Goal: Find contact information: Find contact information

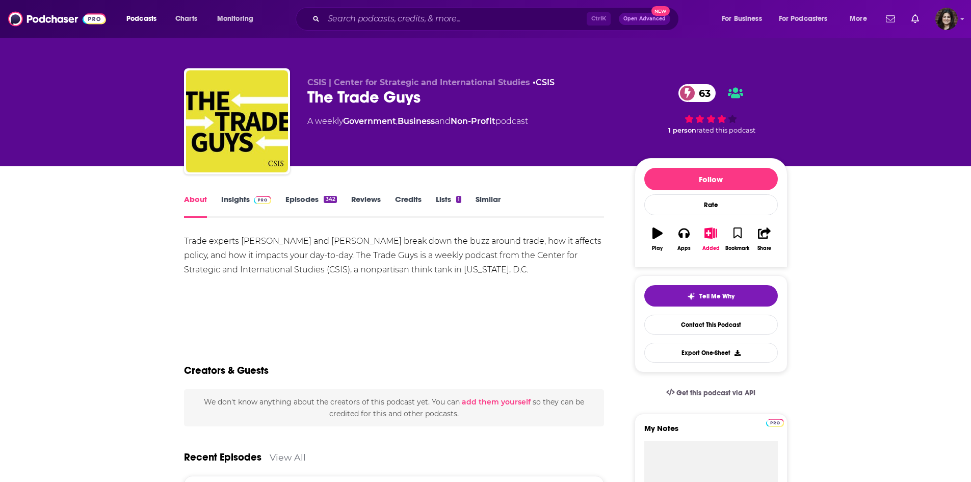
click at [226, 207] on link "Insights" at bounding box center [246, 205] width 50 height 23
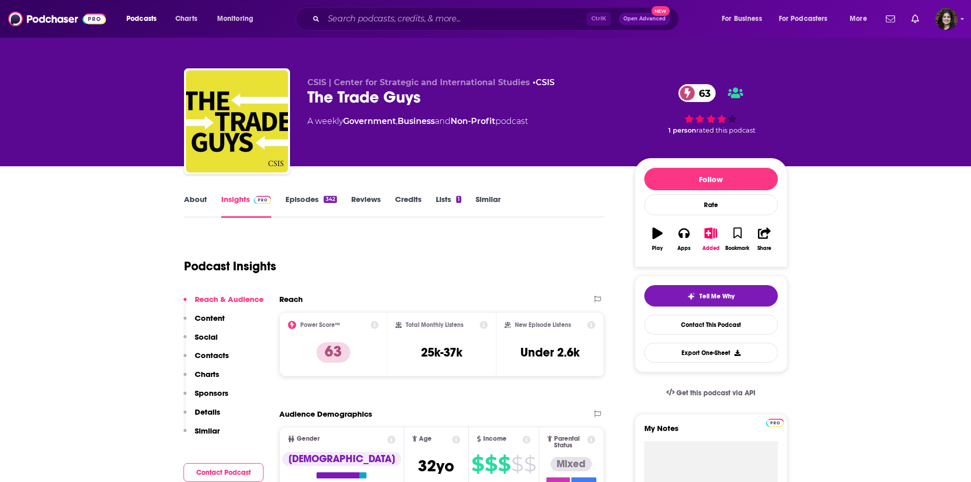
click at [304, 194] on link "Episodes 342" at bounding box center [310, 205] width 51 height 23
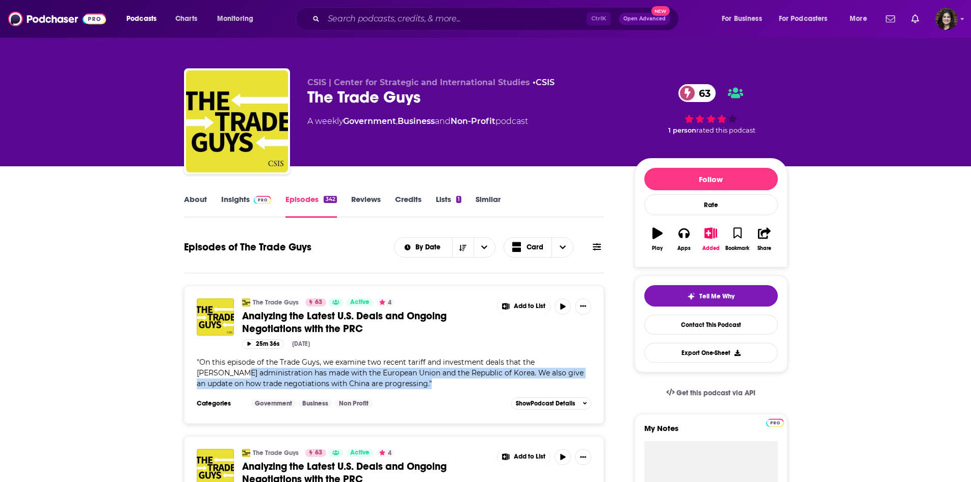
drag, startPoint x: 221, startPoint y: 368, endPoint x: 448, endPoint y: 385, distance: 228.4
click at [448, 385] on div "" On this episode of the Trade Guys, we examine two recent tariff and investmen…" at bounding box center [394, 373] width 395 height 32
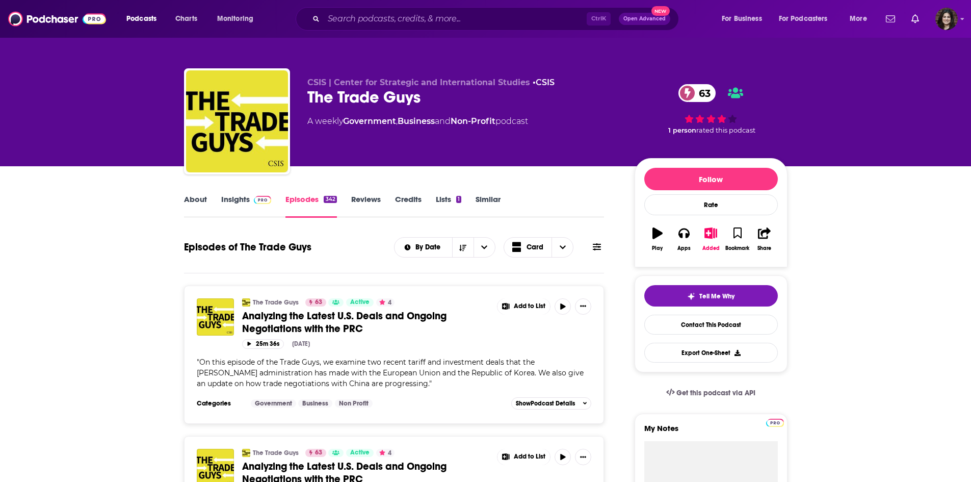
click at [431, 367] on div "" On this episode of the Trade Guys, we examine two recent tariff and investmen…" at bounding box center [394, 373] width 395 height 32
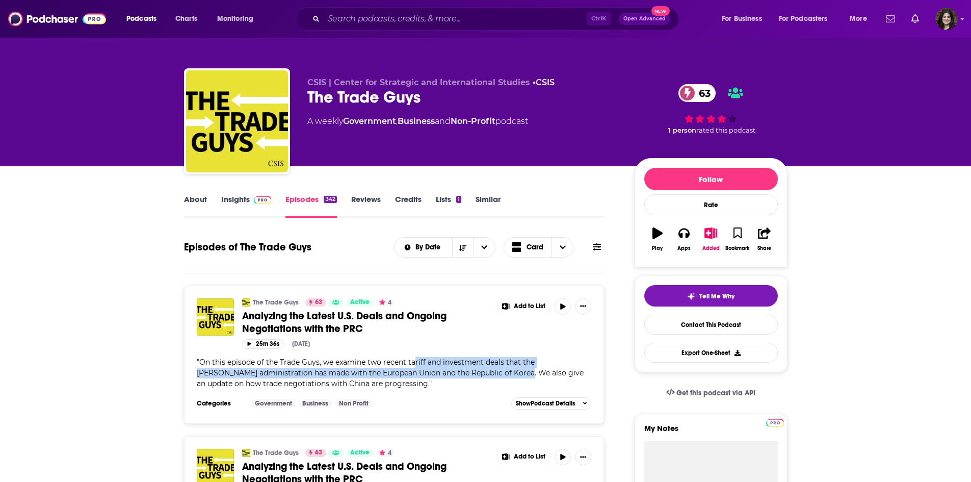
drag, startPoint x: 415, startPoint y: 361, endPoint x: 500, endPoint y: 373, distance: 85.9
click at [500, 373] on span "On this episode of the Trade Guys, we examine two recent tariff and investment …" at bounding box center [390, 372] width 387 height 31
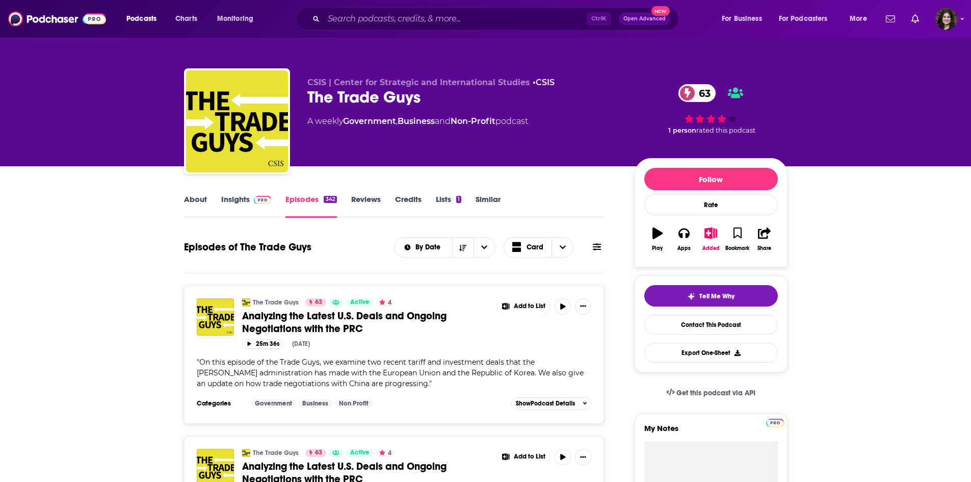
click at [410, 363] on span "On this episode of the Trade Guys, we examine two recent tariff and investment …" at bounding box center [390, 372] width 387 height 31
drag, startPoint x: 344, startPoint y: 370, endPoint x: 505, endPoint y: 371, distance: 160.5
click at [505, 371] on span "On this episode of the Trade Guys, we examine two recent tariff and investment …" at bounding box center [390, 372] width 387 height 31
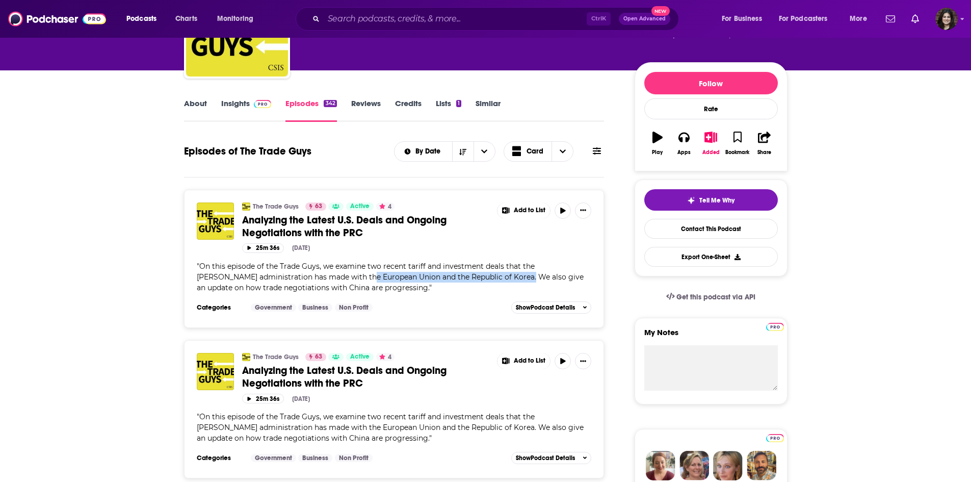
scroll to position [102, 0]
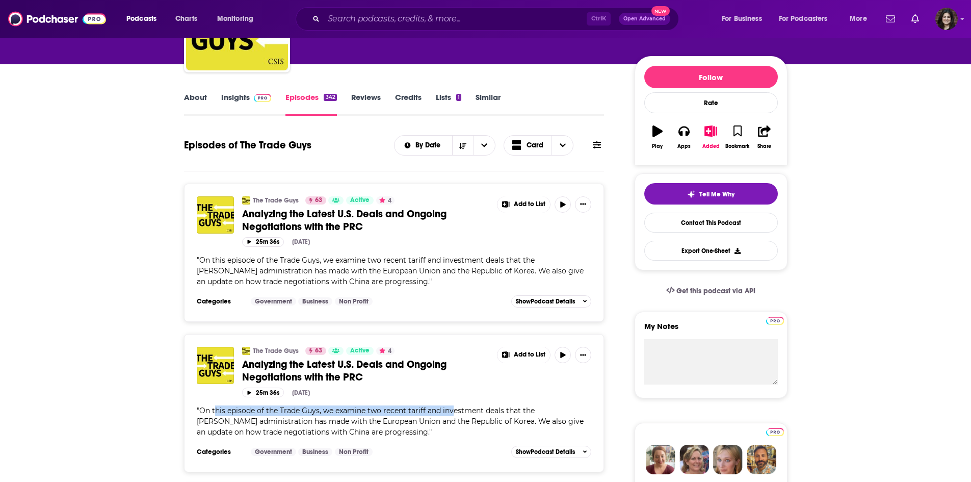
drag, startPoint x: 217, startPoint y: 409, endPoint x: 454, endPoint y: 415, distance: 237.0
click at [454, 415] on span "On this episode of the Trade Guys, we examine two recent tariff and investment …" at bounding box center [390, 421] width 387 height 31
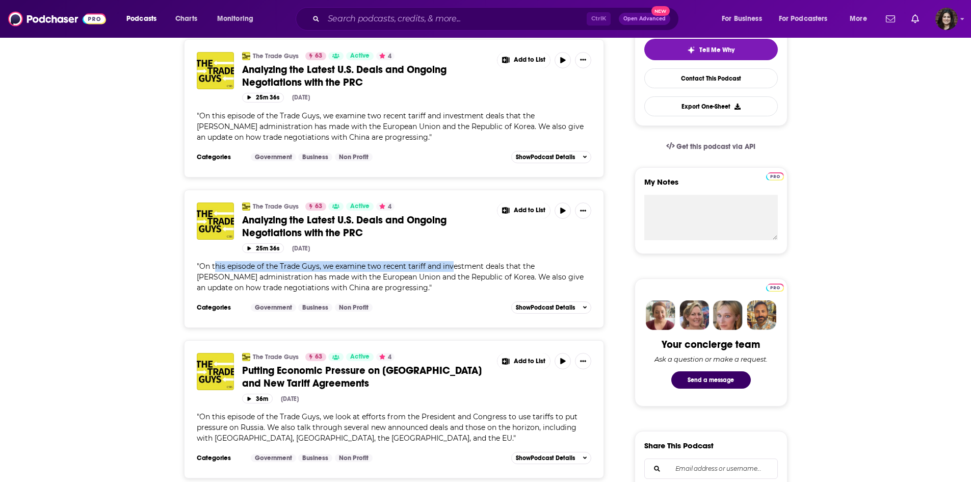
scroll to position [255, 0]
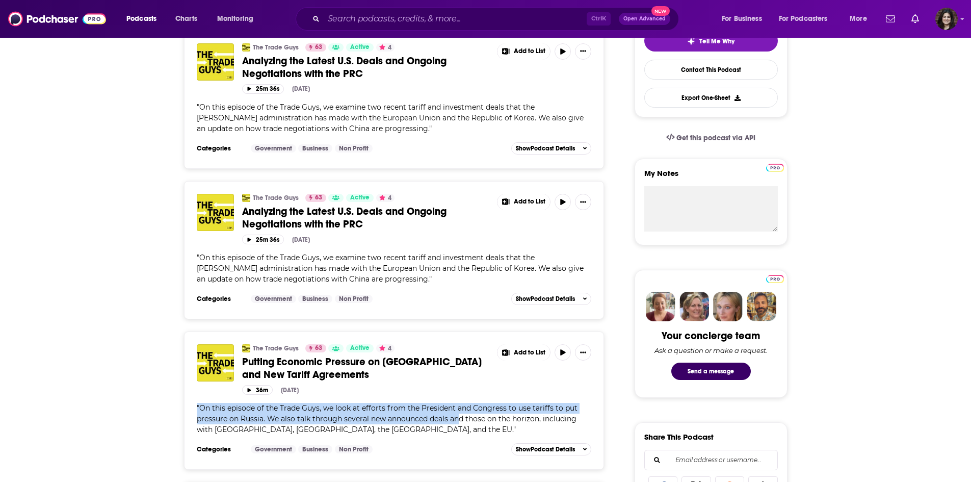
drag, startPoint x: 188, startPoint y: 408, endPoint x: 461, endPoint y: 414, distance: 273.2
click at [461, 414] on div "The Trade Guys 63 Active 4 Putting Economic Pressure on Russia and New Tariff A…" at bounding box center [394, 400] width 420 height 138
click at [391, 418] on span "On this episode of the Trade Guys, we look at efforts from the President and Co…" at bounding box center [387, 418] width 381 height 31
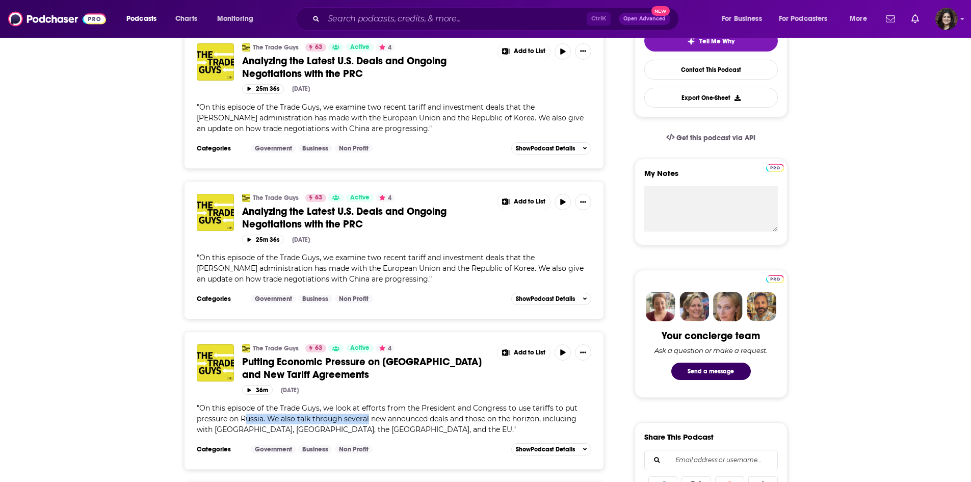
drag, startPoint x: 246, startPoint y: 419, endPoint x: 367, endPoint y: 420, distance: 121.3
click at [367, 420] on span "On this episode of the Trade Guys, we look at efforts from the President and Co…" at bounding box center [387, 418] width 381 height 31
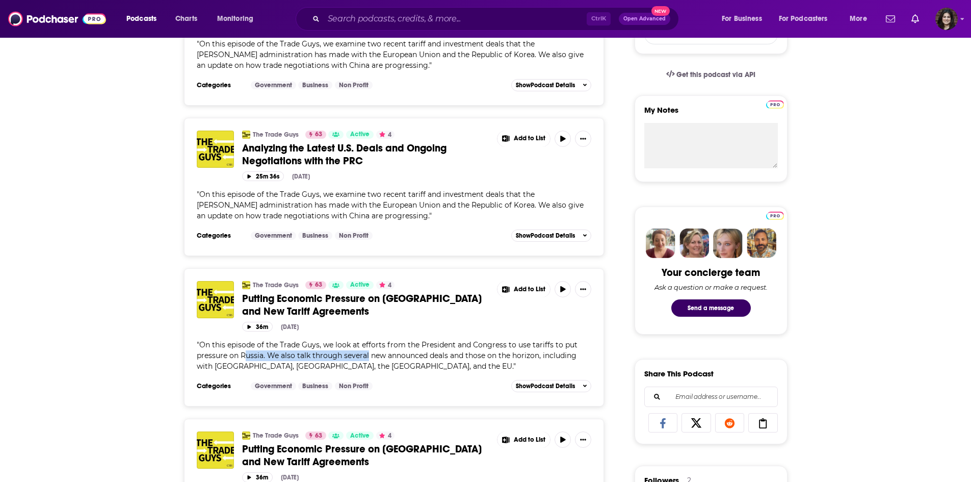
scroll to position [459, 0]
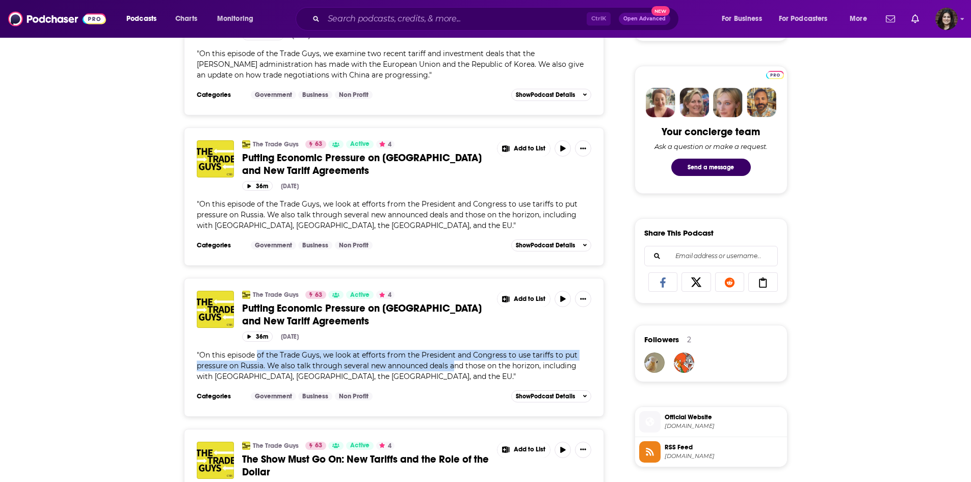
drag, startPoint x: 258, startPoint y: 353, endPoint x: 452, endPoint y: 362, distance: 194.9
click at [452, 362] on span "On this episode of the Trade Guys, we look at efforts from the President and Co…" at bounding box center [387, 365] width 381 height 31
click at [337, 363] on span "On this episode of the Trade Guys, we look at efforts from the President and Co…" at bounding box center [387, 365] width 381 height 31
drag, startPoint x: 226, startPoint y: 352, endPoint x: 294, endPoint y: 365, distance: 69.7
click at [294, 365] on span "On this episode of the Trade Guys, we look at efforts from the President and Co…" at bounding box center [387, 365] width 381 height 31
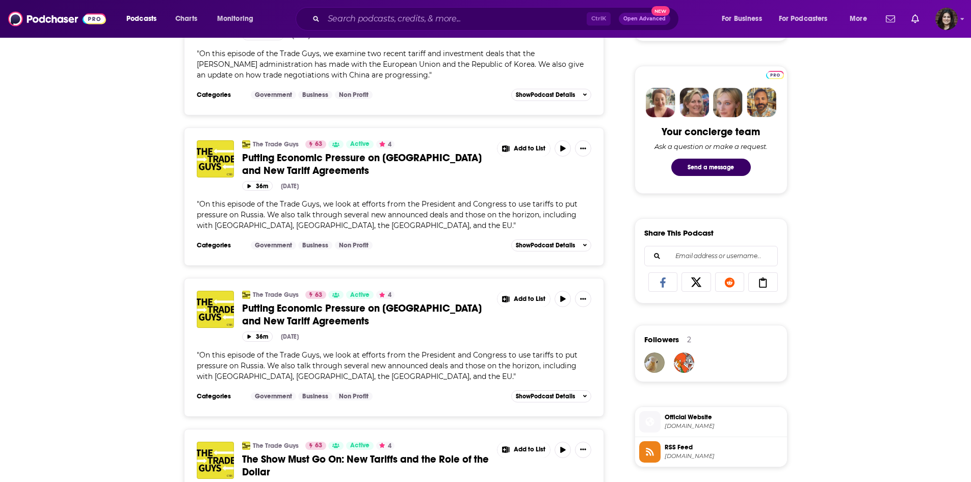
click at [297, 365] on span "On this episode of the Trade Guys, we look at efforts from the President and Co…" at bounding box center [387, 365] width 381 height 31
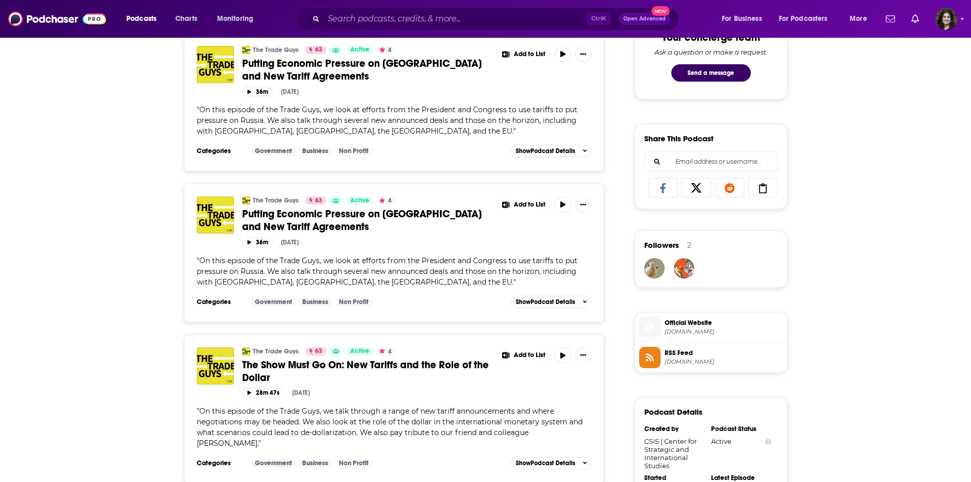
scroll to position [561, 0]
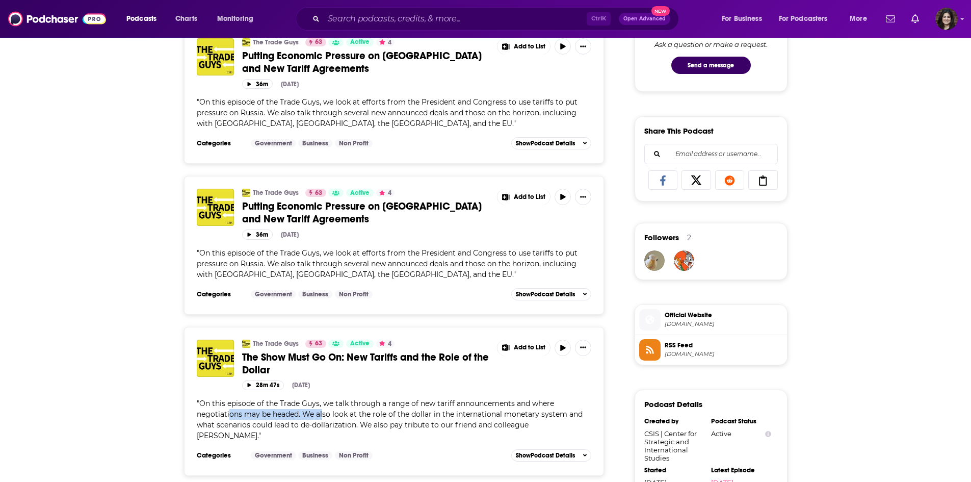
drag, startPoint x: 276, startPoint y: 410, endPoint x: 404, endPoint y: 411, distance: 128.4
click at [355, 410] on span "On this episode of the Trade Guys, we talk through a range of new tariff announ…" at bounding box center [390, 418] width 386 height 41
click at [314, 402] on span "On this episode of the Trade Guys, we talk through a range of new tariff announ…" at bounding box center [390, 418] width 386 height 41
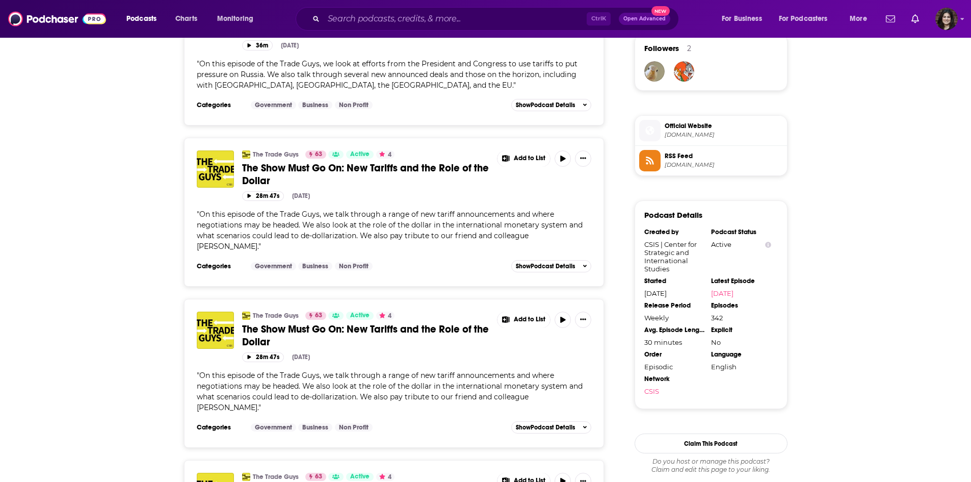
scroll to position [866, 0]
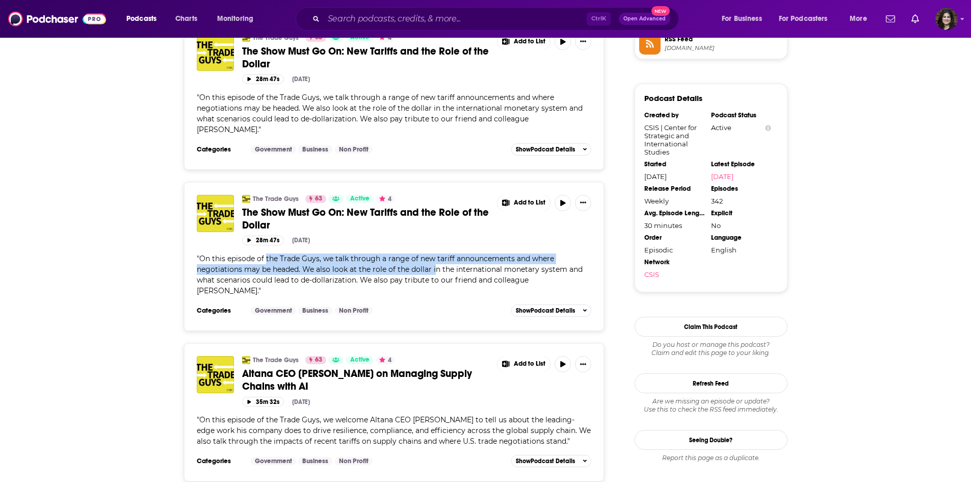
drag, startPoint x: 265, startPoint y: 256, endPoint x: 434, endPoint y: 273, distance: 169.5
click at [434, 273] on span "On this episode of the Trade Guys, we talk through a range of new tariff announ…" at bounding box center [390, 274] width 386 height 41
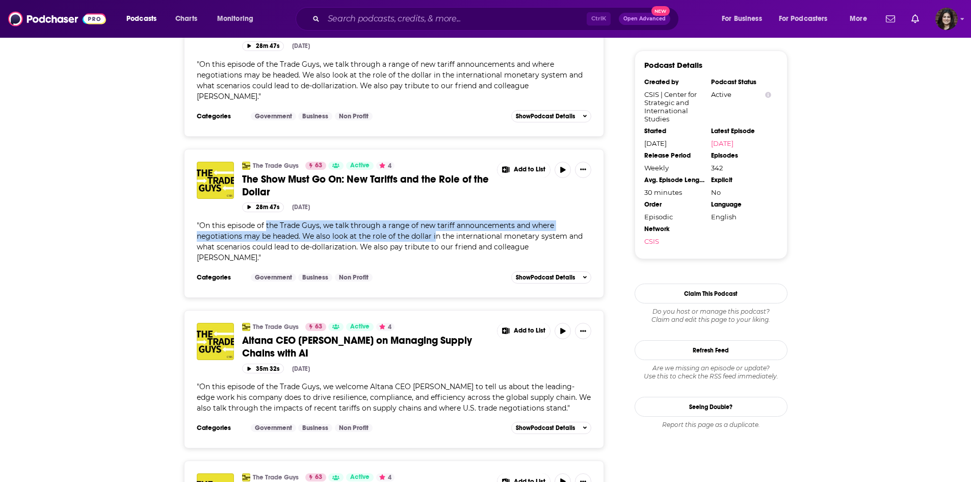
scroll to position [917, 0]
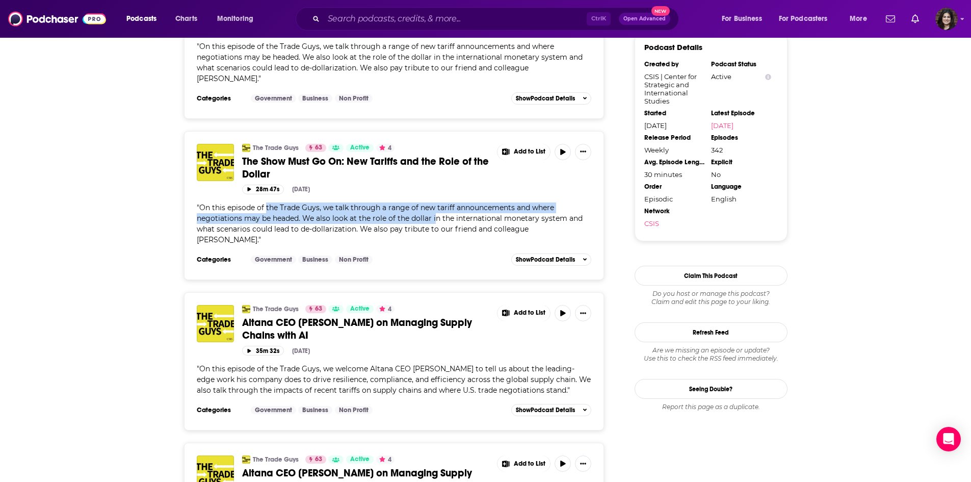
drag, startPoint x: 237, startPoint y: 381, endPoint x: 470, endPoint y: 357, distance: 234.6
click at [470, 357] on div "The Trade Guys 63 Active 4 Altana CEO Evan Smith on Managing Supply Chains with…" at bounding box center [394, 353] width 395 height 97
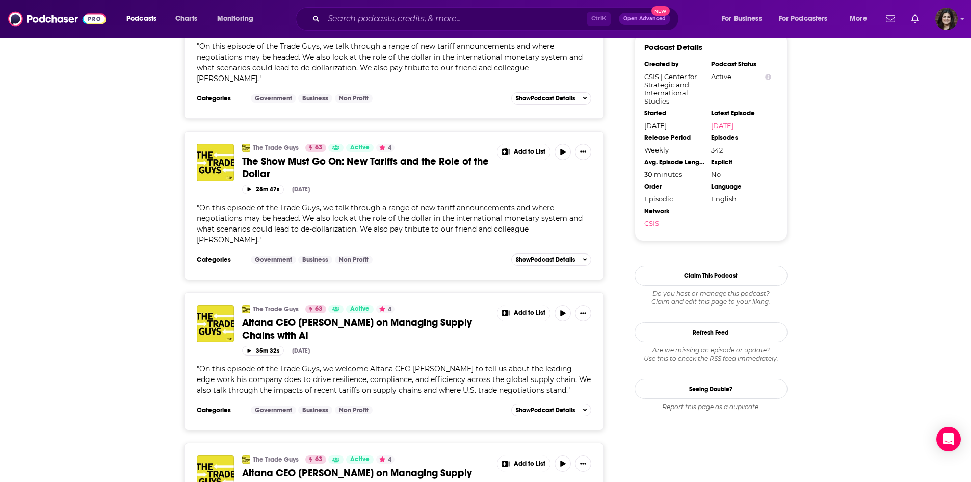
click at [348, 387] on span "On this episode of the Trade Guys, we welcome Altana CEO Evan Smith to tell us …" at bounding box center [394, 379] width 394 height 31
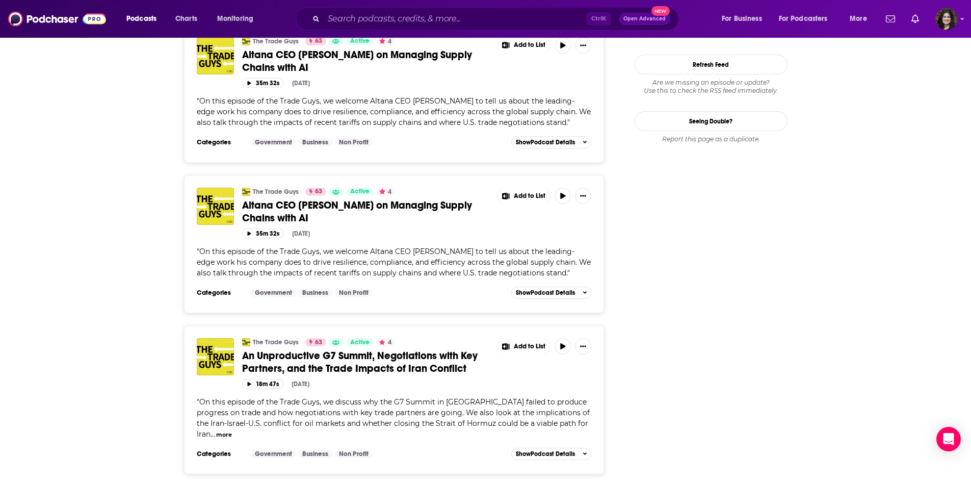
scroll to position [1274, 0]
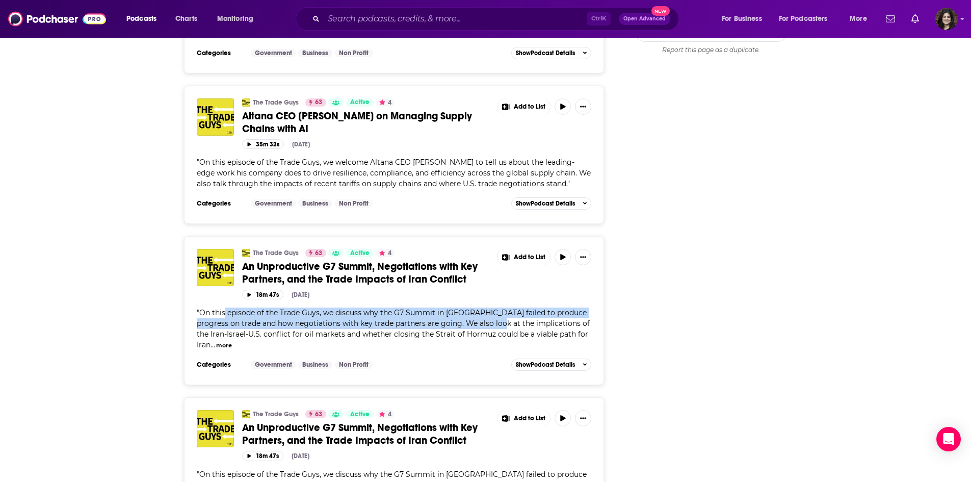
drag, startPoint x: 224, startPoint y: 315, endPoint x: 500, endPoint y: 319, distance: 276.2
click at [500, 319] on span "On this episode of the Trade Guys, we discuss why the G7 Summit in Canada faile…" at bounding box center [393, 328] width 393 height 41
click at [490, 327] on span "On this episode of the Trade Guys, we discuss why the G7 Summit in Canada faile…" at bounding box center [393, 328] width 393 height 41
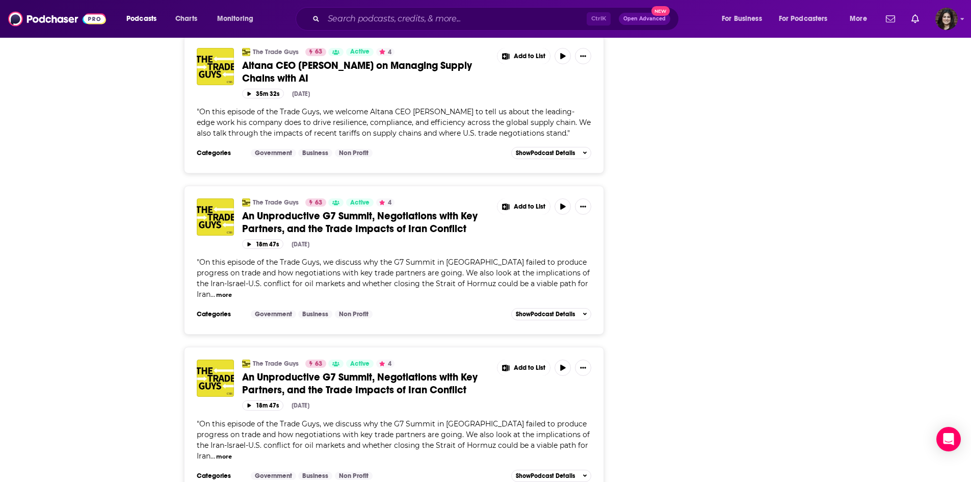
scroll to position [1478, 0]
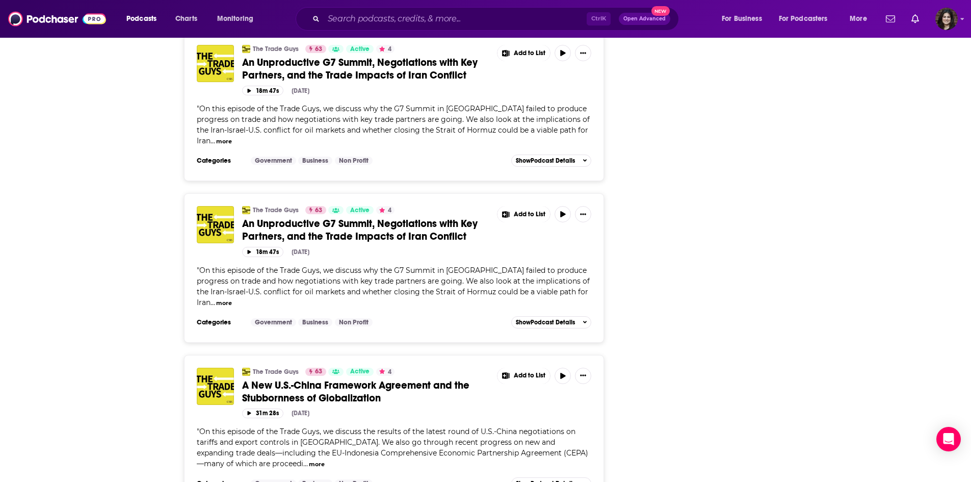
click at [269, 258] on div "The Trade Guys 63 Active 4 An Unproductive G7 Summit, Negotiations with Key Par…" at bounding box center [394, 260] width 395 height 108
drag, startPoint x: 250, startPoint y: 281, endPoint x: 429, endPoint y: 272, distance: 179.1
click at [429, 272] on span "On this episode of the Trade Guys, we discuss why the G7 Summit in Canada faile…" at bounding box center [393, 285] width 393 height 41
click at [425, 273] on span "On this episode of the Trade Guys, we discuss why the G7 Summit in Canada faile…" at bounding box center [393, 285] width 393 height 41
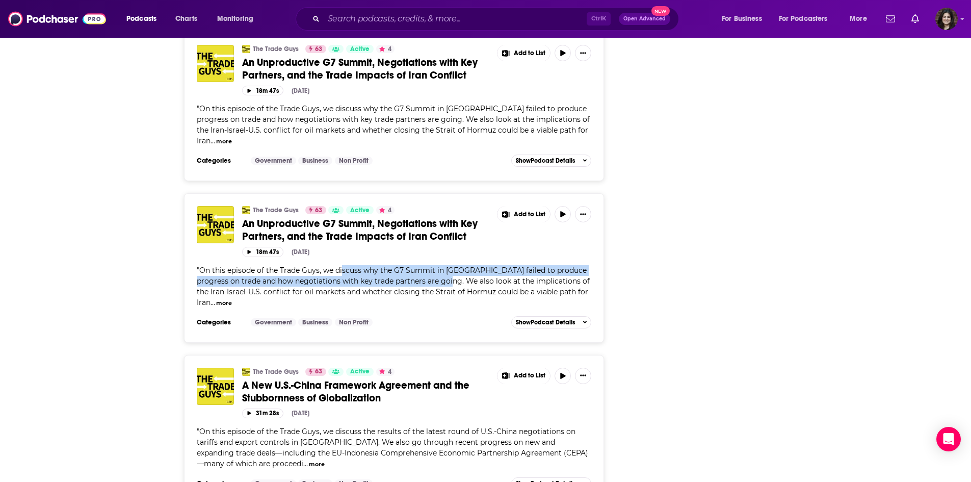
drag, startPoint x: 343, startPoint y: 272, endPoint x: 448, endPoint y: 280, distance: 105.3
click at [448, 280] on span "On this episode of the Trade Guys, we discuss why the G7 Summit in Canada faile…" at bounding box center [393, 285] width 393 height 41
click at [353, 284] on span "On this episode of the Trade Guys, we discuss why the G7 Summit in Canada faile…" at bounding box center [393, 285] width 393 height 41
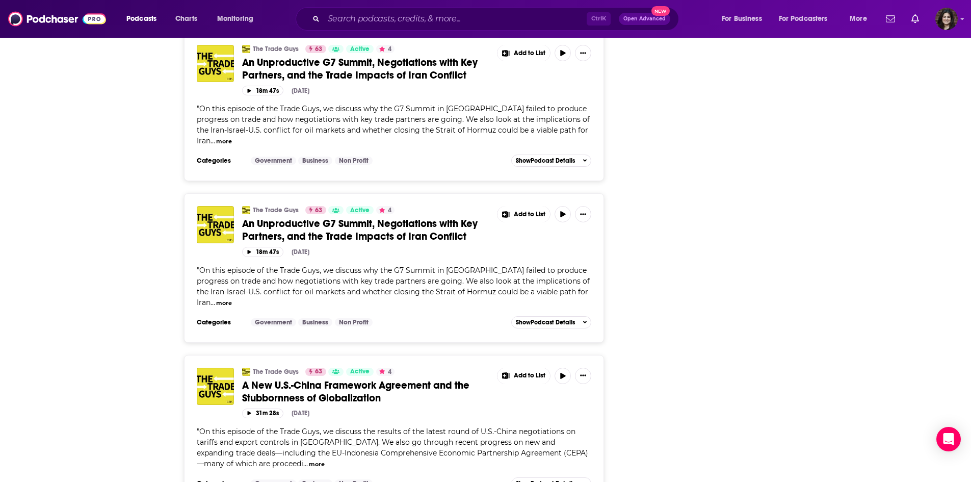
click at [227, 279] on span "On this episode of the Trade Guys, we discuss why the G7 Summit in Canada faile…" at bounding box center [393, 285] width 393 height 41
click at [227, 278] on span "On this episode of the Trade Guys, we discuss why the G7 Summit in Canada faile…" at bounding box center [393, 285] width 393 height 41
drag, startPoint x: 216, startPoint y: 279, endPoint x: 459, endPoint y: 282, distance: 243.1
click at [459, 282] on span "On this episode of the Trade Guys, we discuss why the G7 Summit in Canada faile…" at bounding box center [393, 285] width 393 height 41
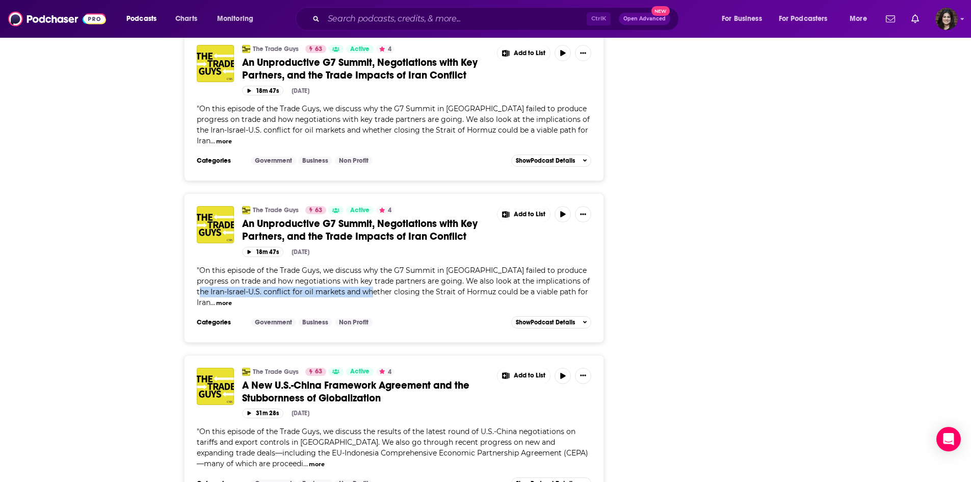
drag, startPoint x: 206, startPoint y: 288, endPoint x: 380, endPoint y: 287, distance: 173.8
click at [380, 287] on span "On this episode of the Trade Guys, we discuss why the G7 Summit in Canada faile…" at bounding box center [393, 285] width 393 height 41
click at [390, 277] on span "On this episode of the Trade Guys, we discuss why the G7 Summit in Canada faile…" at bounding box center [393, 285] width 393 height 41
click at [366, 265] on span "On this episode of the Trade Guys, we discuss why the G7 Summit in Canada faile…" at bounding box center [393, 285] width 393 height 41
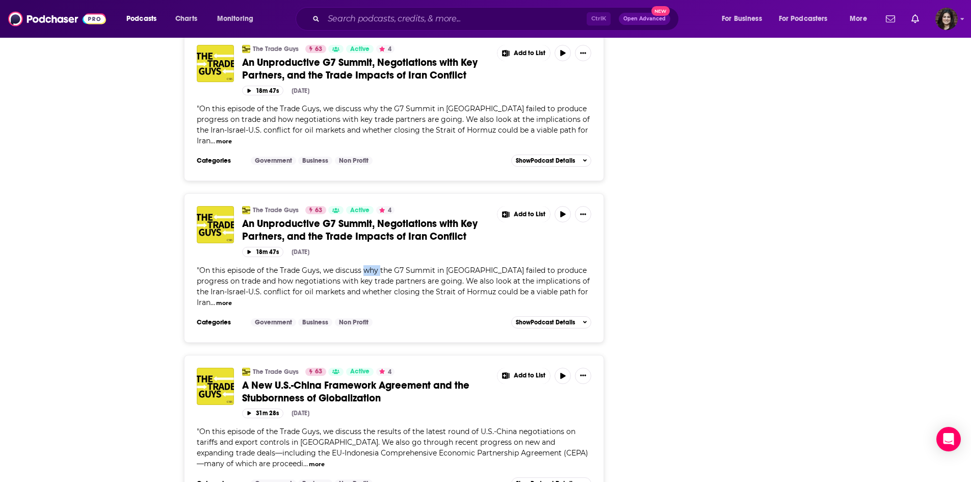
click at [366, 265] on span "On this episode of the Trade Guys, we discuss why the G7 Summit in Canada faile…" at bounding box center [393, 285] width 393 height 41
click at [365, 268] on span "On this episode of the Trade Guys, we discuss why the G7 Summit in Canada faile…" at bounding box center [393, 285] width 393 height 41
drag, startPoint x: 365, startPoint y: 272, endPoint x: 215, endPoint y: 284, distance: 150.3
click at [215, 284] on span "On this episode of the Trade Guys, we discuss why the G7 Summit in Canada faile…" at bounding box center [393, 285] width 393 height 41
copy span "why the G7 Summit in Canada failed to produce progress on trade"
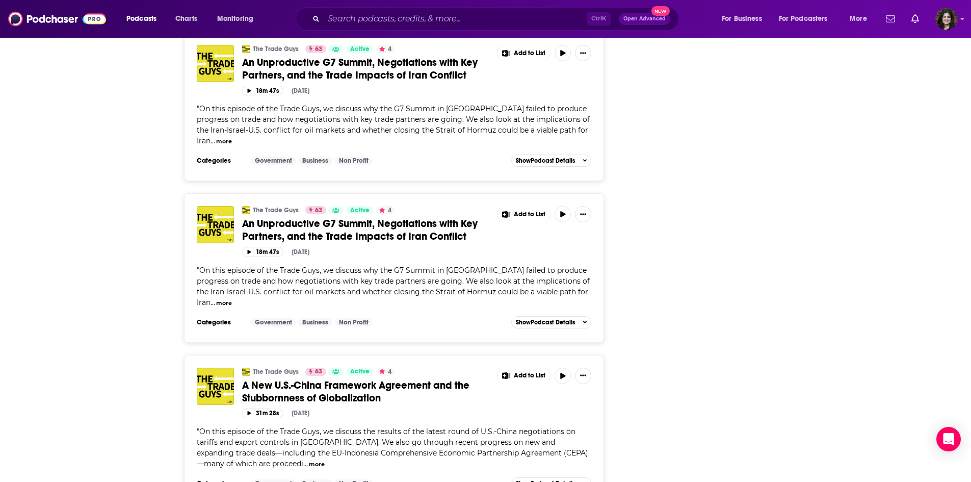
click at [275, 280] on span "On this episode of the Trade Guys, we discuss why the G7 Summit in Canada faile…" at bounding box center [393, 285] width 393 height 41
drag, startPoint x: 251, startPoint y: 278, endPoint x: 420, endPoint y: 277, distance: 169.7
click at [420, 277] on span "On this episode of the Trade Guys, we discuss why the G7 Summit in Canada faile…" at bounding box center [393, 285] width 393 height 41
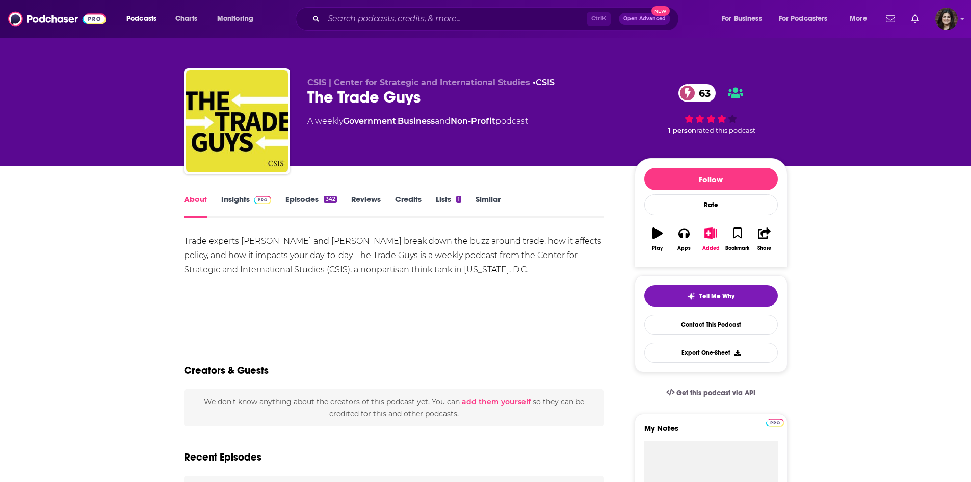
click at [243, 242] on div "Trade experts Scott Miller and Bill Reinsch break down the buzz around trade, h…" at bounding box center [394, 255] width 420 height 43
click at [242, 240] on div "Trade experts Scott Miller and Bill Reinsch break down the buzz around trade, h…" at bounding box center [394, 255] width 420 height 43
click at [242, 197] on link "Insights" at bounding box center [246, 205] width 50 height 23
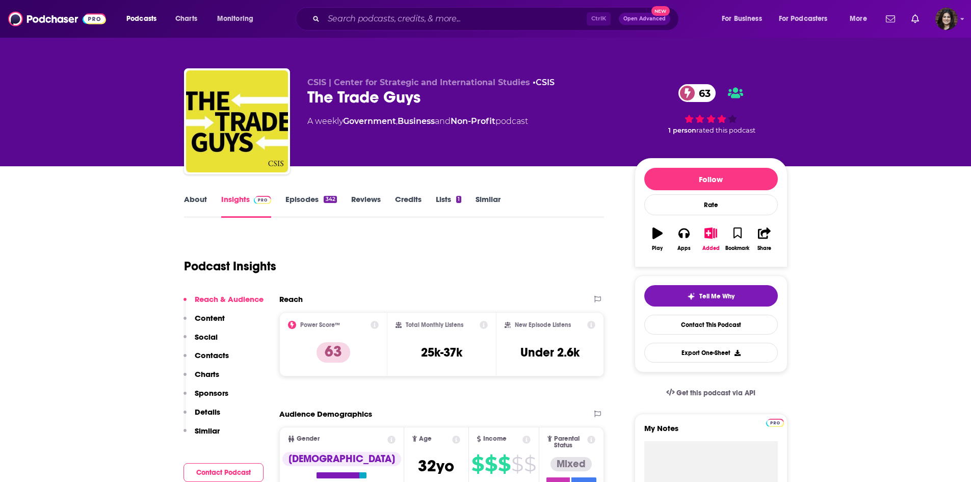
click at [205, 358] on p "Contacts" at bounding box center [212, 355] width 34 height 10
click at [188, 201] on link "About" at bounding box center [195, 205] width 23 height 23
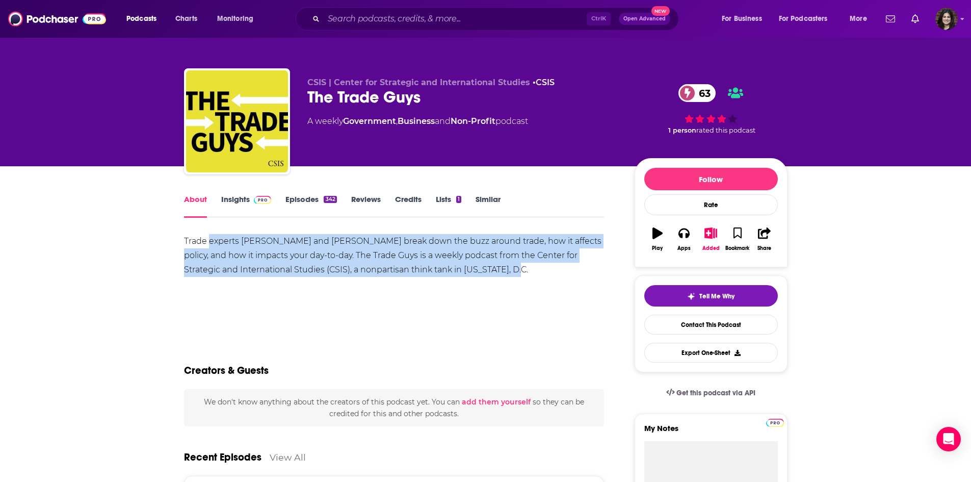
drag, startPoint x: 208, startPoint y: 240, endPoint x: 489, endPoint y: 267, distance: 282.1
click at [489, 267] on div "Trade experts Scott Miller and Bill Reinsch break down the buzz around trade, h…" at bounding box center [394, 255] width 420 height 43
click at [489, 268] on div "Trade experts Scott Miller and Bill Reinsch break down the buzz around trade, h…" at bounding box center [394, 255] width 420 height 43
drag, startPoint x: 483, startPoint y: 270, endPoint x: 171, endPoint y: 237, distance: 313.6
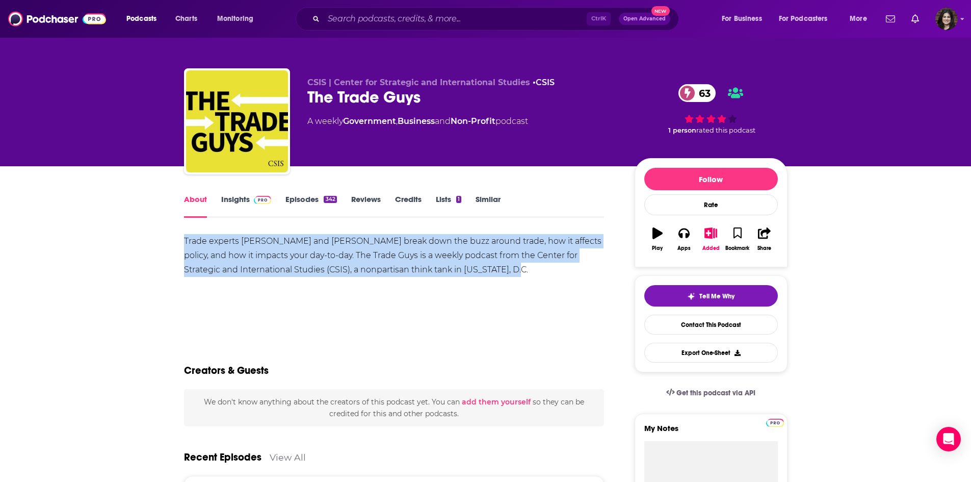
click at [199, 246] on div "Trade experts Scott Miller and Bill Reinsch break down the buzz around trade, h…" at bounding box center [394, 255] width 420 height 43
drag, startPoint x: 248, startPoint y: 246, endPoint x: 500, endPoint y: 269, distance: 253.3
click at [500, 269] on div "Trade experts Scott Miller and Bill Reinsch break down the buzz around trade, h…" at bounding box center [394, 255] width 420 height 43
click at [465, 269] on div "Trade experts Scott Miller and Bill Reinsch break down the buzz around trade, h…" at bounding box center [394, 255] width 420 height 43
drag, startPoint x: 327, startPoint y: 239, endPoint x: 489, endPoint y: 277, distance: 166.0
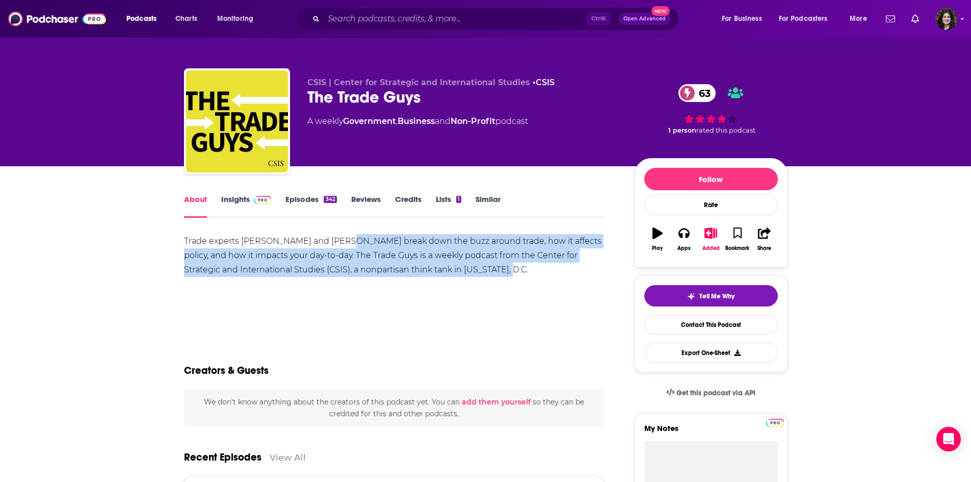
click at [475, 280] on div "Trade experts Scott Miller and Bill Reinsch break down the buzz around trade, h…" at bounding box center [394, 269] width 420 height 71
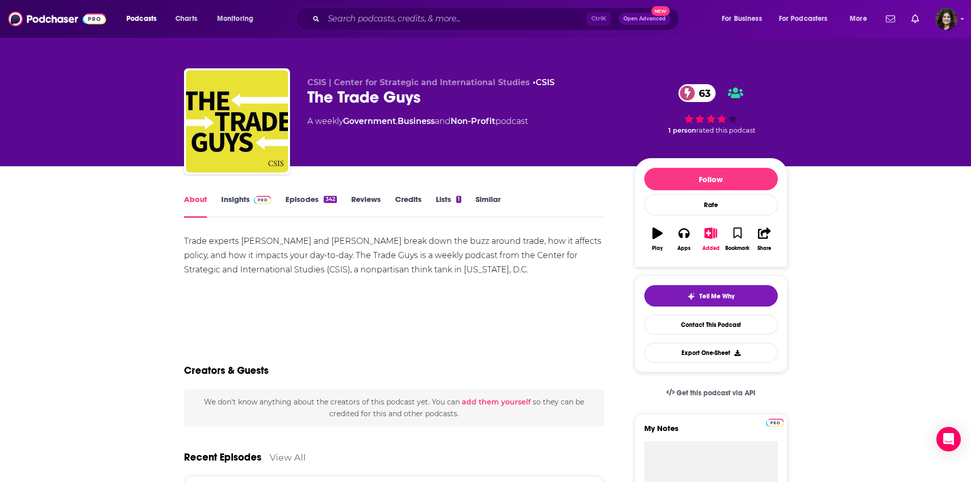
click at [490, 277] on div "Trade experts Scott Miller and Bill Reinsch break down the buzz around trade, h…" at bounding box center [394, 269] width 420 height 71
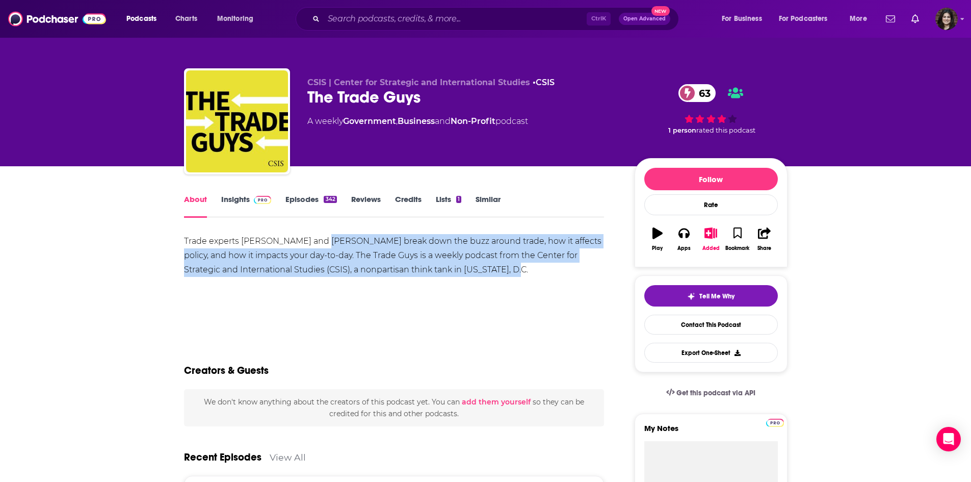
drag, startPoint x: 312, startPoint y: 244, endPoint x: 565, endPoint y: 272, distance: 254.8
click at [565, 272] on div "Trade experts Scott Miller and Bill Reinsch break down the buzz around trade, h…" at bounding box center [394, 255] width 420 height 43
click at [400, 256] on div "Trade experts Scott Miller and Bill Reinsch break down the buzz around trade, h…" at bounding box center [394, 255] width 420 height 43
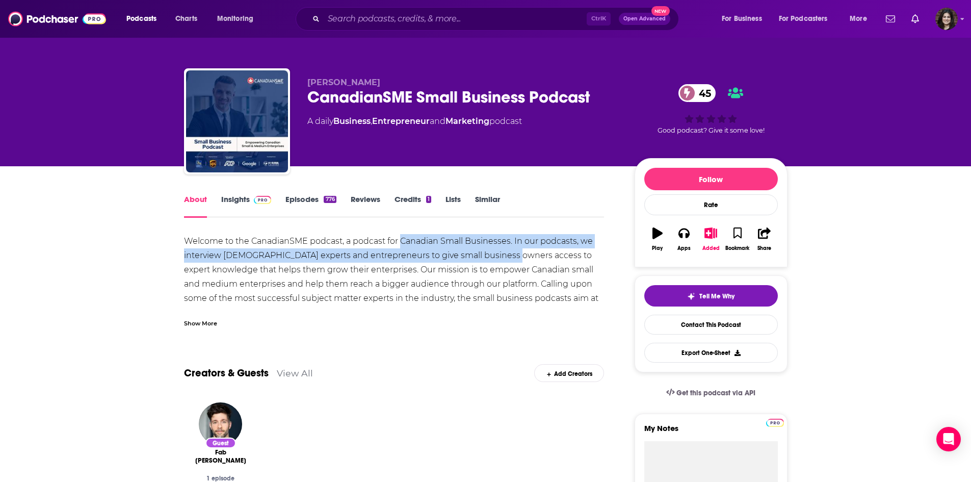
drag, startPoint x: 406, startPoint y: 243, endPoint x: 508, endPoint y: 267, distance: 104.8
click at [509, 263] on div "Welcome to the CanadianSME podcast, a podcast for Canadian Small Businesses. In…" at bounding box center [394, 277] width 420 height 86
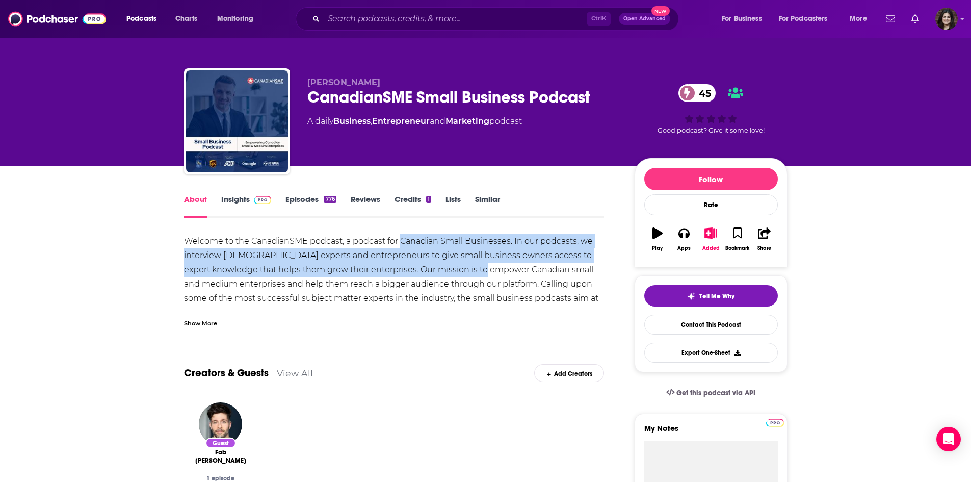
click at [232, 274] on div "Welcome to the CanadianSME podcast, a podcast for Canadian Small Businesses. In…" at bounding box center [394, 277] width 420 height 86
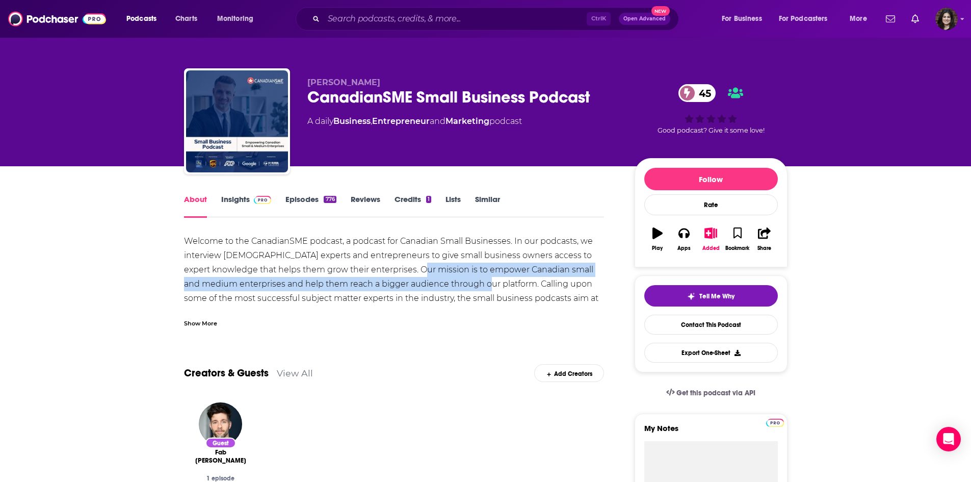
drag, startPoint x: 437, startPoint y: 269, endPoint x: 512, endPoint y: 279, distance: 75.5
click at [512, 279] on div "Welcome to the CanadianSME podcast, a podcast for Canadian Small Businesses. In…" at bounding box center [394, 277] width 420 height 86
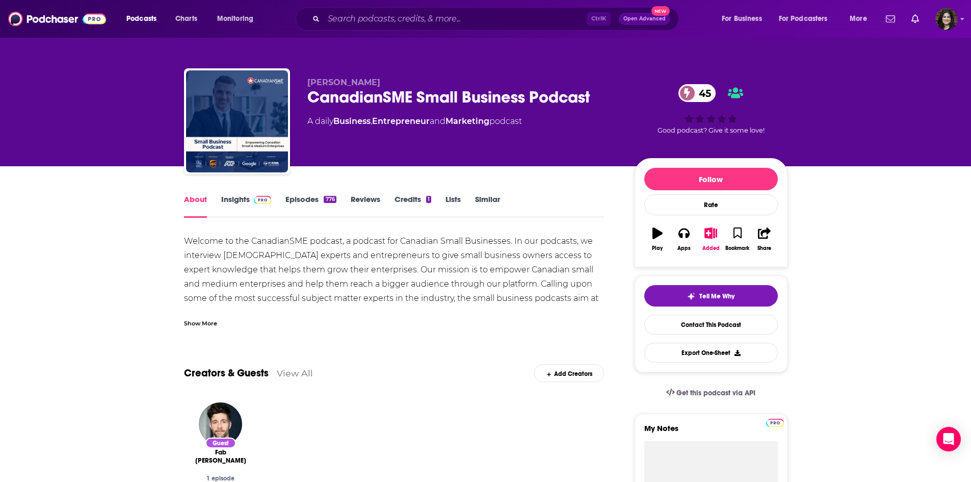
click at [429, 275] on div "Welcome to the CanadianSME podcast, a podcast for Canadian Small Businesses. In…" at bounding box center [394, 277] width 420 height 86
click at [222, 204] on link "Insights" at bounding box center [246, 205] width 50 height 23
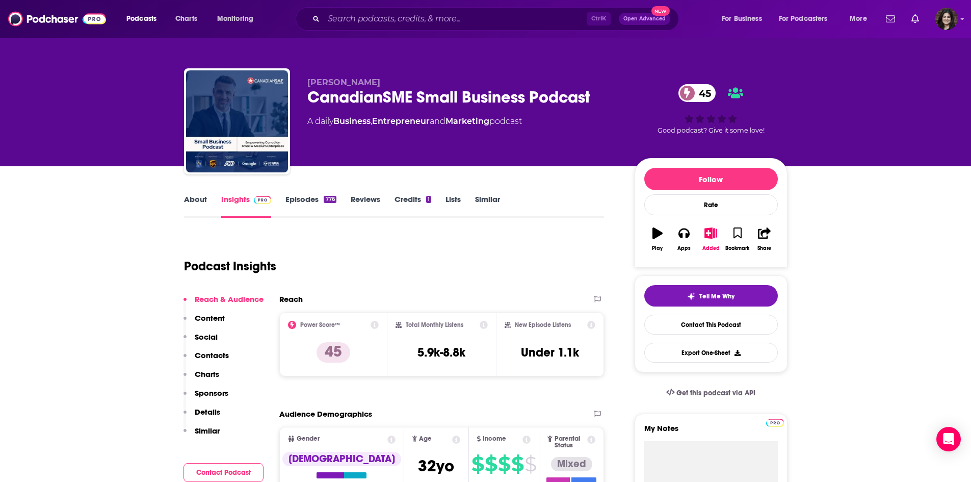
click at [312, 197] on link "Episodes 776" at bounding box center [310, 205] width 50 height 23
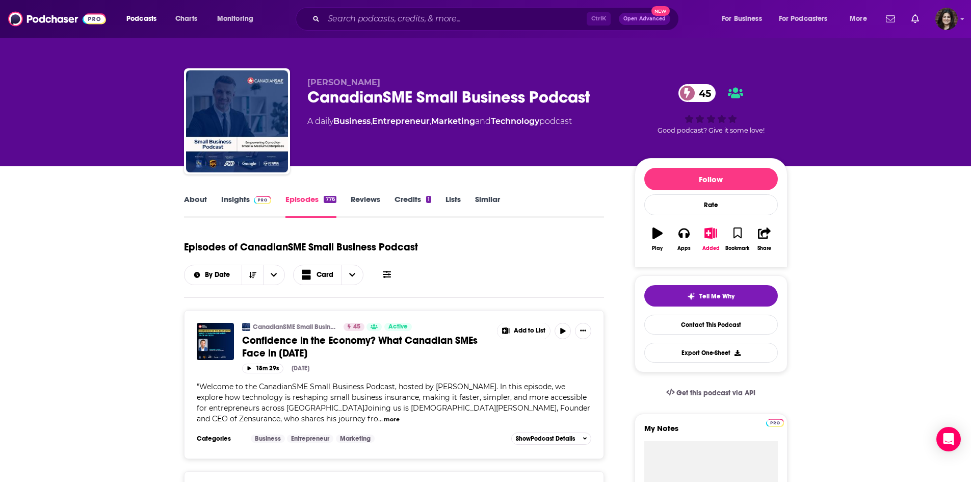
click at [441, 385] on span "Welcome to the CanadianSME Small Business Podcast, hosted by [PERSON_NAME]. In …" at bounding box center [393, 402] width 393 height 41
drag, startPoint x: 436, startPoint y: 386, endPoint x: 481, endPoint y: 385, distance: 45.4
click at [481, 385] on span "Welcome to the CanadianSME Small Business Podcast, hosted by [PERSON_NAME]. In …" at bounding box center [393, 402] width 393 height 41
copy span "[PERSON_NAME]"
